Goal: Information Seeking & Learning: Find specific page/section

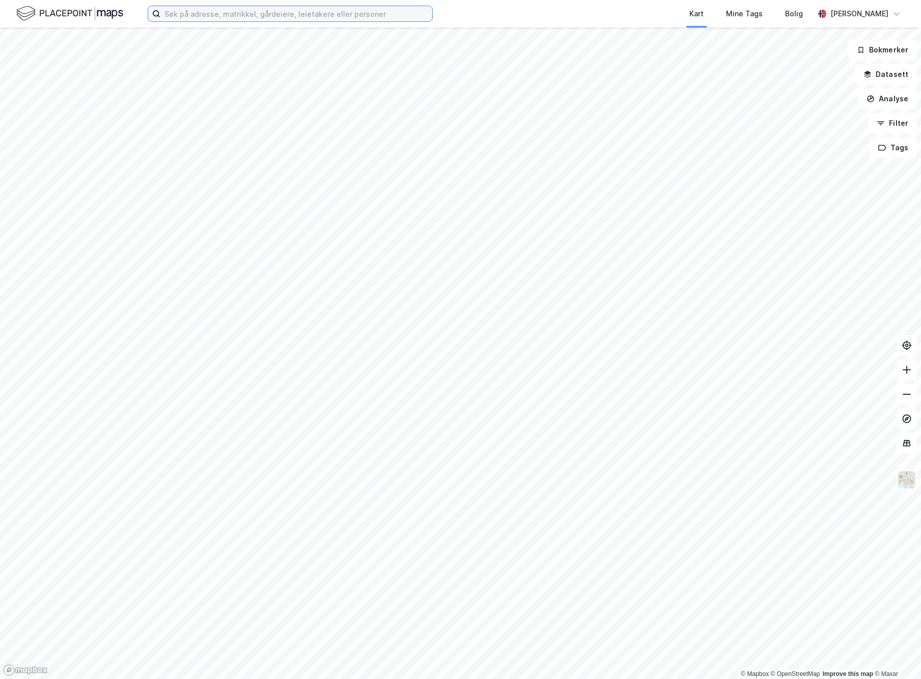
click at [237, 11] on input at bounding box center [296, 13] width 272 height 15
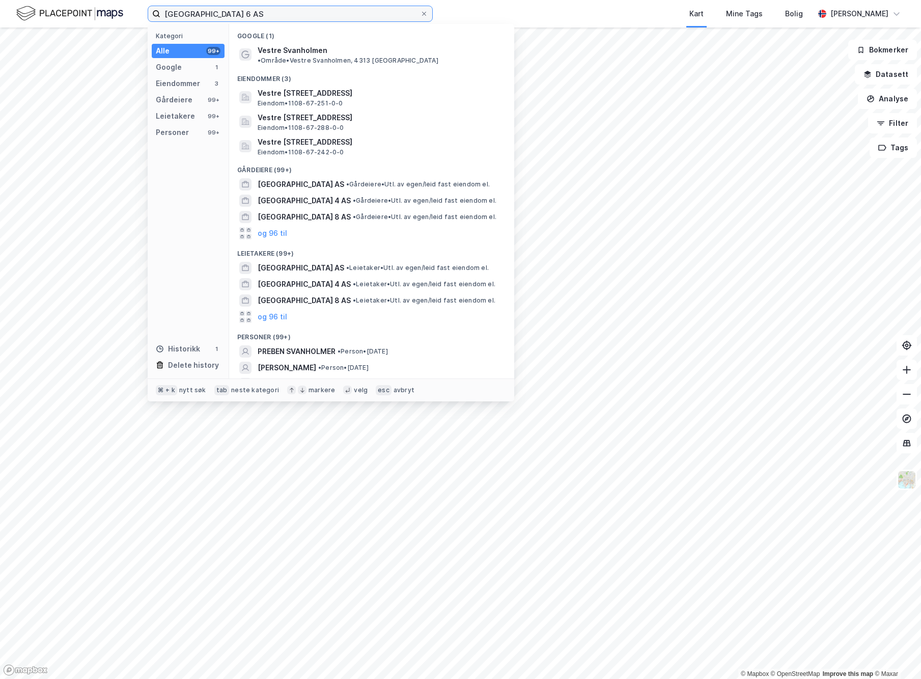
type input "[GEOGRAPHIC_DATA] 6 AS"
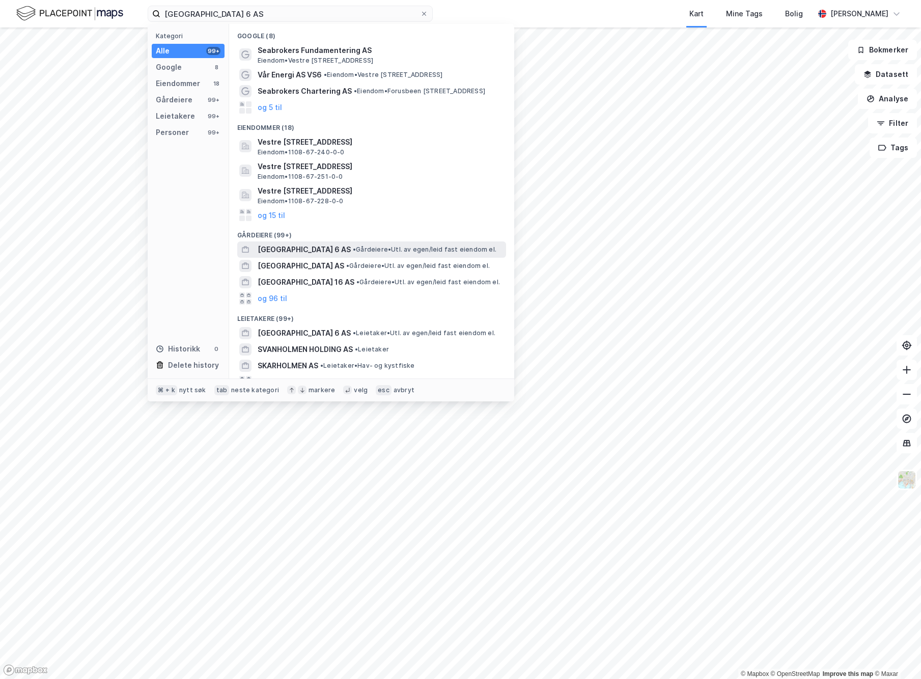
click at [356, 245] on div "[GEOGRAPHIC_DATA] 6 AS • Gårdeiere • Utl. av egen/leid fast eiendom el." at bounding box center [381, 249] width 246 height 12
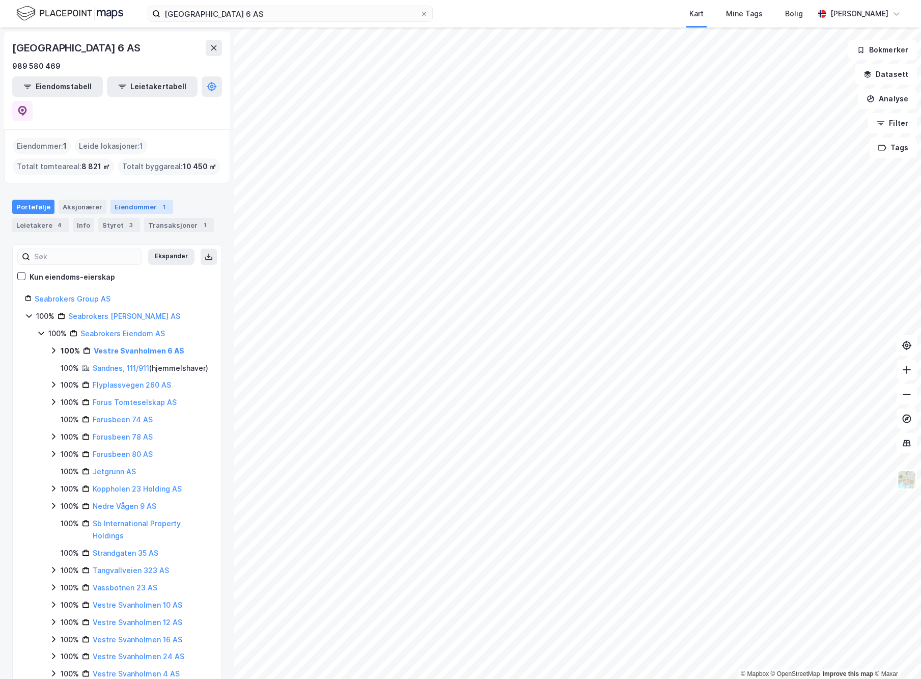
click at [144, 200] on div "Eiendommer 1" at bounding box center [141, 207] width 63 height 14
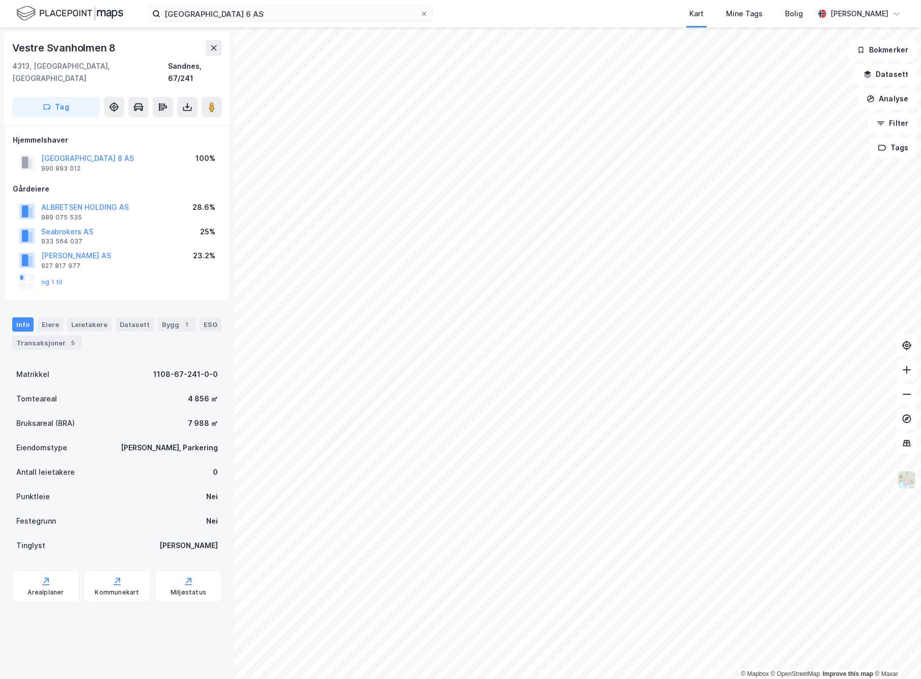
click at [16, 317] on div "Info" at bounding box center [22, 324] width 21 height 14
click at [49, 317] on div "Eiere" at bounding box center [50, 324] width 25 height 14
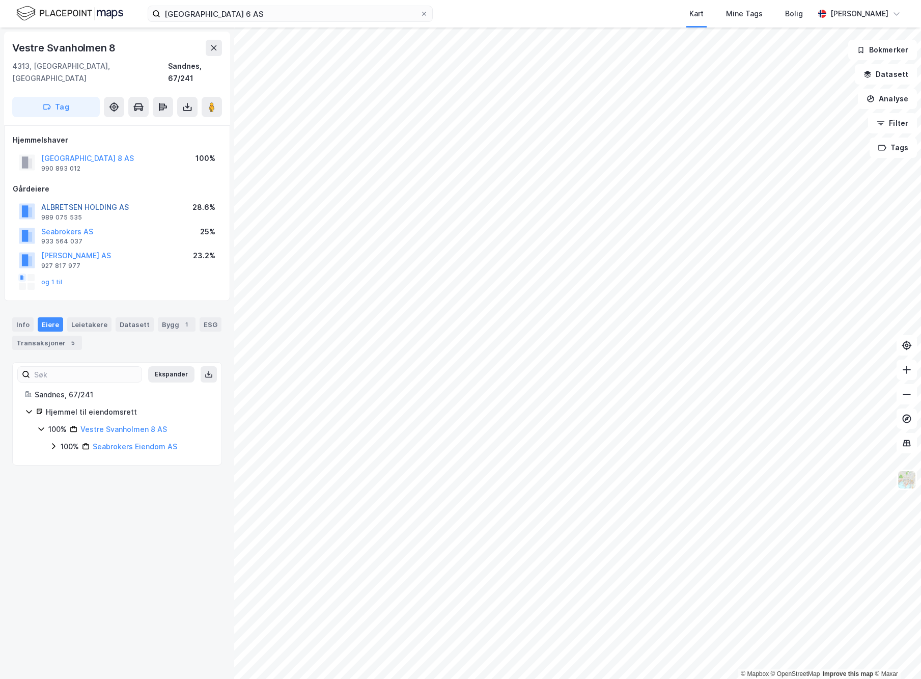
click at [0, 0] on button "ALBRETSEN HOLDING AS" at bounding box center [0, 0] width 0 height 0
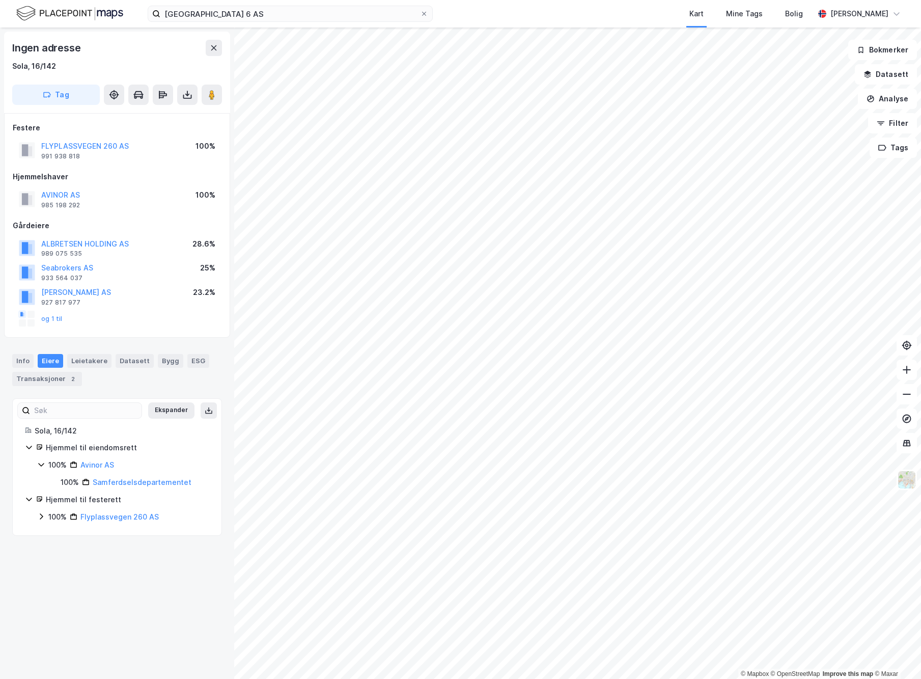
click at [123, 544] on div "Ingen adresse Sola, 16/142 Tag Festere FLYPLASSVEGEN 260 AS 991 938 818 100% Hj…" at bounding box center [117, 352] width 234 height 651
click at [123, 542] on div "Ingen adresse Sola, 16/142 Tag Festere FLYPLASSVEGEN 260 AS 991 938 818 100% Hj…" at bounding box center [117, 352] width 234 height 651
click at [124, 541] on div "Ingen adresse Sola, 16/142 Tag Festere FLYPLASSVEGEN 260 AS 991 938 818 100% Hj…" at bounding box center [117, 352] width 234 height 651
click at [142, 512] on link "Flyplassvegen 260 AS" at bounding box center [119, 516] width 78 height 9
